Goal: Transaction & Acquisition: Purchase product/service

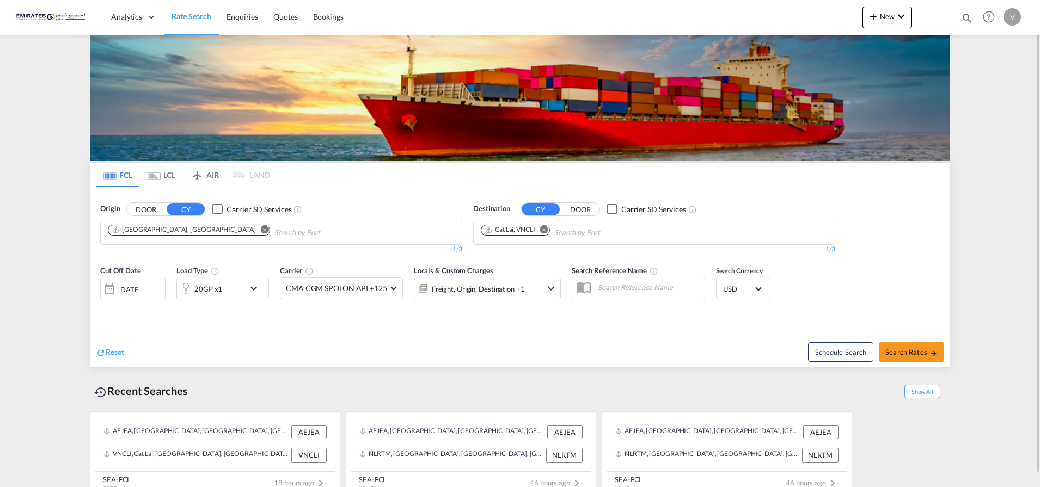
click at [546, 230] on md-icon "Remove" at bounding box center [544, 229] width 8 height 8
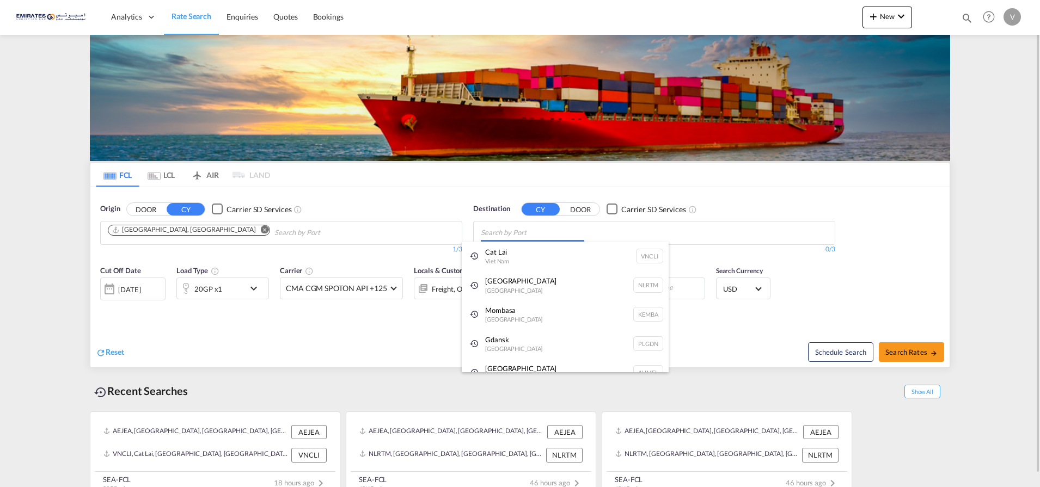
click at [500, 230] on body "Analytics Dashboard Rate Search Enquiries Quotes Bookings" at bounding box center [520, 243] width 1040 height 487
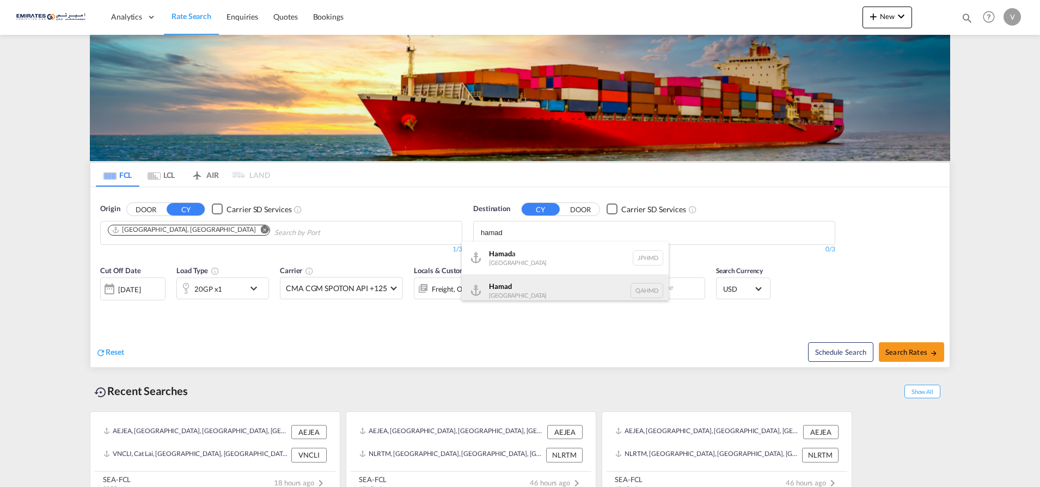
type input "hamad"
click at [504, 290] on div "Hamad [GEOGRAPHIC_DATA] QAHMD" at bounding box center [565, 290] width 207 height 33
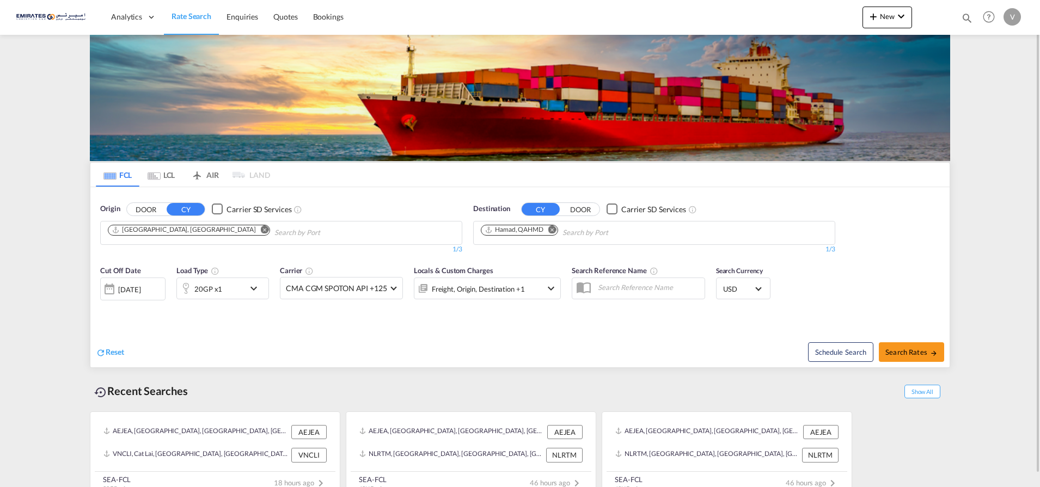
click at [239, 294] on div "20GP x1" at bounding box center [211, 289] width 68 height 22
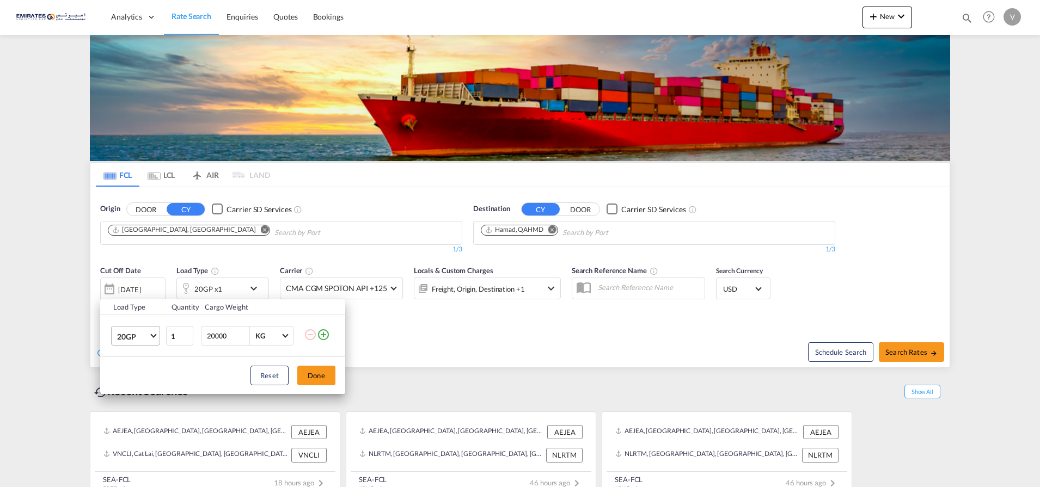
click at [139, 338] on span "20GP" at bounding box center [133, 337] width 32 height 11
click at [129, 358] on div "40GP" at bounding box center [126, 362] width 19 height 11
click at [308, 372] on button "Done" at bounding box center [316, 376] width 38 height 20
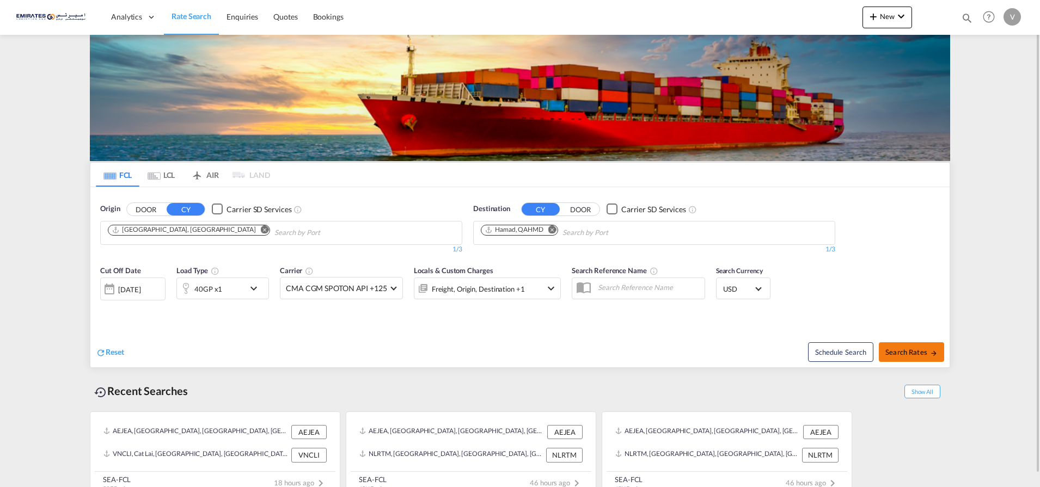
click at [902, 352] on span "Search Rates" at bounding box center [912, 352] width 52 height 9
type input "AEJEA to QAHMD / [DATE]"
